Goal: Find contact information: Find contact information

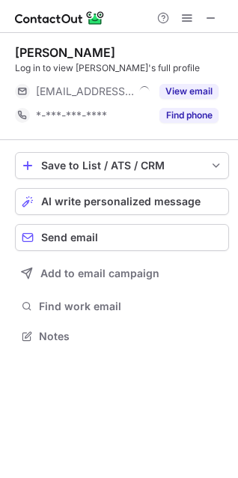
scroll to position [7, 7]
click at [199, 93] on button "View email" at bounding box center [188, 91] width 59 height 15
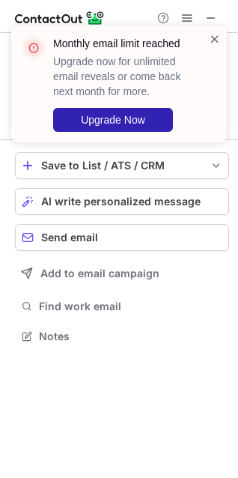
click at [212, 40] on span at bounding box center [215, 38] width 12 height 15
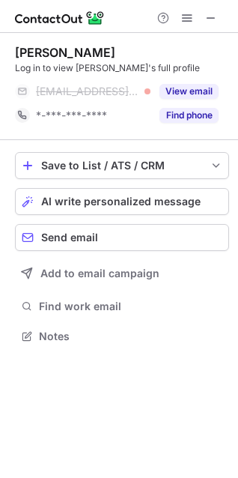
click at [212, 15] on span at bounding box center [211, 18] width 12 height 12
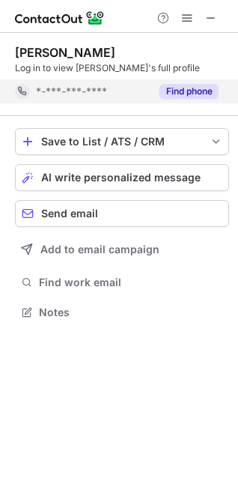
click at [203, 87] on button "Find phone" at bounding box center [188, 91] width 59 height 15
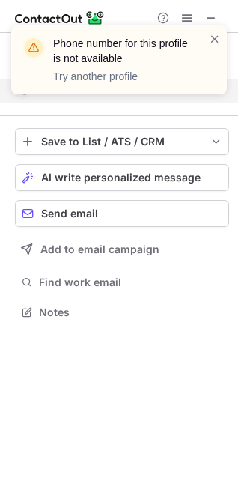
click at [210, 18] on div "Phone number for this profile is not available Try another profile" at bounding box center [119, 65] width 240 height 111
click at [210, 16] on div "Phone number for this profile is not available Try another profile" at bounding box center [119, 65] width 240 height 111
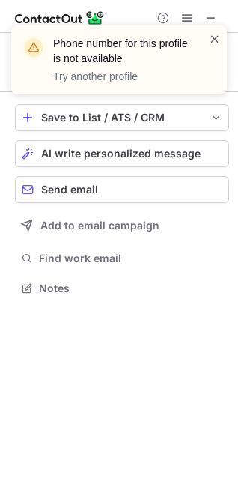
click at [211, 37] on span at bounding box center [215, 38] width 12 height 15
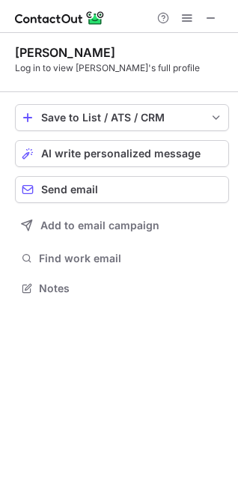
click at [210, 19] on div "Phone number for this profile is not available Try another profile" at bounding box center [119, 65] width 240 height 111
click at [210, 18] on span at bounding box center [211, 18] width 12 height 12
